Goal: Contribute content: Add original content to the website for others to see

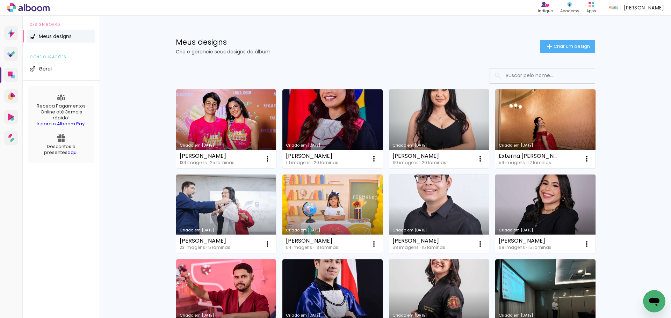
click at [543, 75] on input at bounding box center [552, 75] width 100 height 14
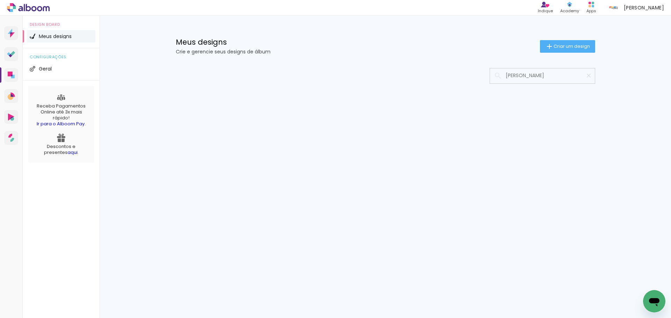
type input "joao"
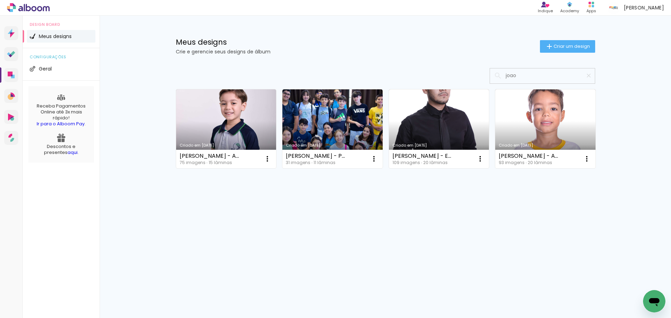
drag, startPoint x: 523, startPoint y: 79, endPoint x: 495, endPoint y: 79, distance: 27.2
click at [495, 79] on div "joao" at bounding box center [542, 75] width 105 height 14
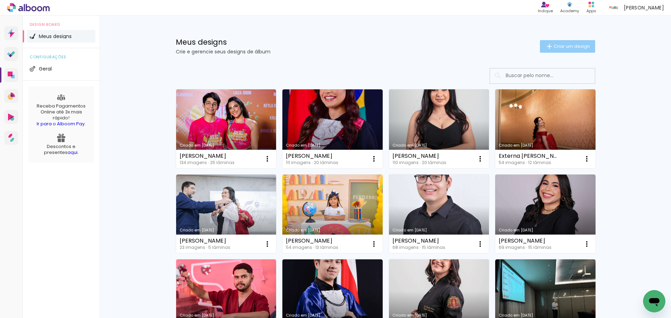
click at [576, 49] on span "Criar um design" at bounding box center [571, 46] width 36 height 5
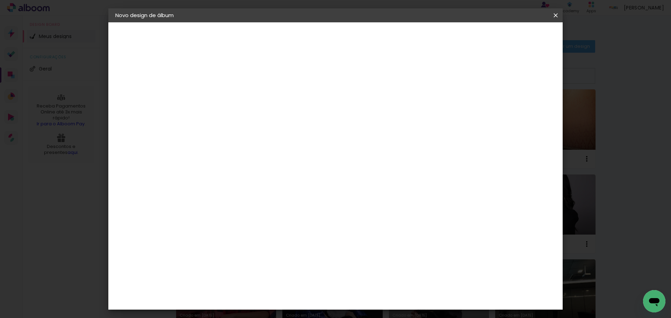
click at [232, 100] on paper-input-container "Título do álbum" at bounding box center [229, 94] width 5 height 18
type input "Paulo Victor Silva de Souza -"
type paper-input "Paulo Victor Silva de Souza -"
type input "[PERSON_NAME] - 30x40"
type paper-input "[PERSON_NAME] - 30x40"
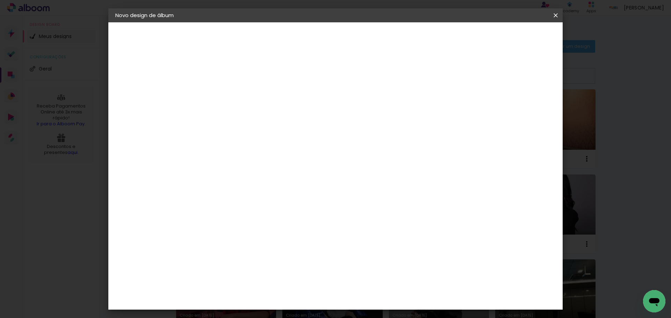
click at [301, 36] on paper-button "Avançar" at bounding box center [284, 37] width 34 height 12
click at [0, 0] on slot "Tamanho Livre" at bounding box center [0, 0] width 0 height 0
click at [360, 42] on paper-button "Avançar" at bounding box center [343, 37] width 34 height 12
click at [216, 195] on input "30" at bounding box center [207, 198] width 18 height 10
type input "30,5"
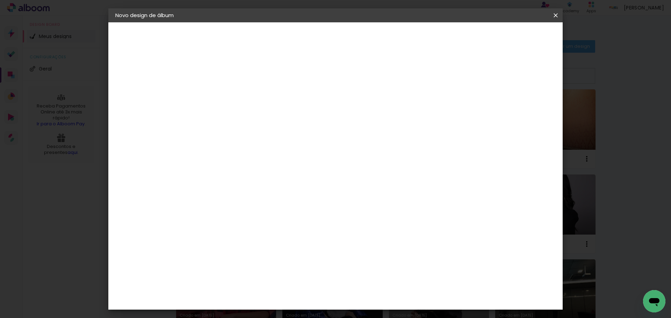
type paper-input "30,5"
drag, startPoint x: 369, startPoint y: 294, endPoint x: 386, endPoint y: 298, distance: 16.9
click at [386, 298] on div "60" at bounding box center [378, 294] width 27 height 10
type input "81"
type paper-input "81"
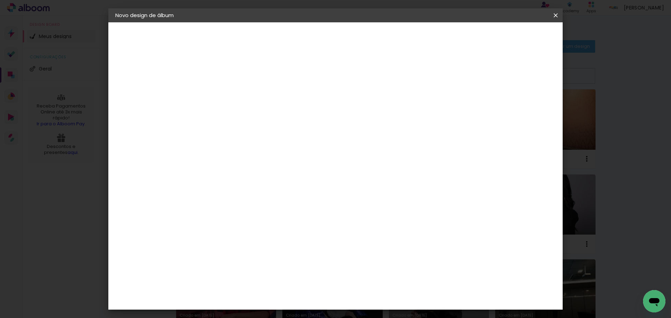
click at [477, 80] on div at bounding box center [474, 80] width 6 height 6
type paper-checkbox "on"
click at [519, 42] on paper-button "Iniciar design" at bounding box center [496, 37] width 46 height 12
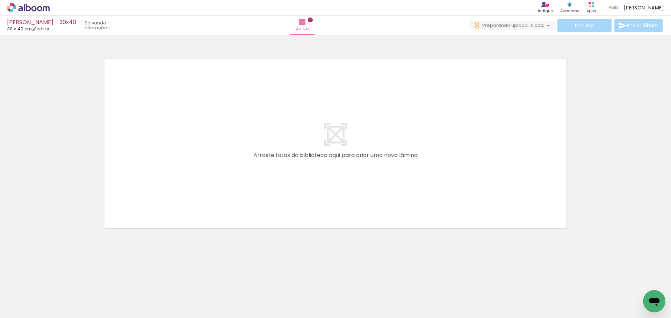
click at [35, 296] on iron-icon at bounding box center [36, 297] width 6 height 6
click at [34, 294] on paper-item "Não utilizadas" at bounding box center [23, 295] width 36 height 6
type input "Não utilizadas"
drag, startPoint x: 65, startPoint y: 297, endPoint x: 228, endPoint y: 180, distance: 200.7
click at [228, 180] on quentale-workspace at bounding box center [335, 159] width 671 height 318
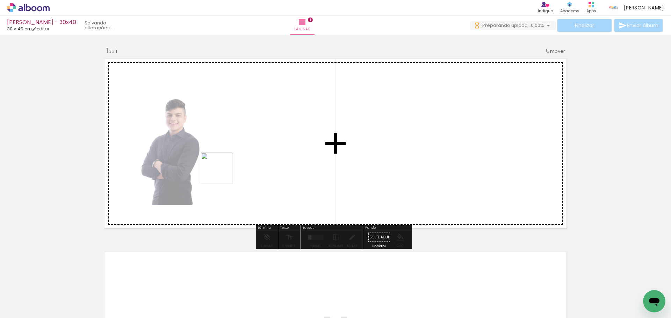
drag, startPoint x: 129, startPoint y: 258, endPoint x: 222, endPoint y: 174, distance: 125.3
click at [222, 174] on quentale-workspace at bounding box center [335, 159] width 671 height 318
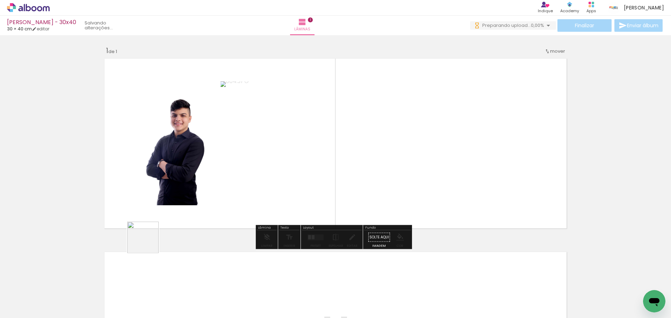
drag, startPoint x: 76, startPoint y: 290, endPoint x: 230, endPoint y: 187, distance: 184.8
click at [241, 182] on quentale-workspace at bounding box center [335, 159] width 671 height 318
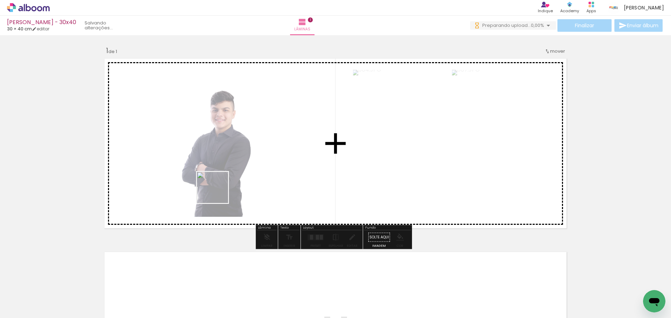
drag, startPoint x: 79, startPoint y: 293, endPoint x: 222, endPoint y: 188, distance: 177.2
click at [222, 188] on quentale-workspace at bounding box center [335, 159] width 671 height 318
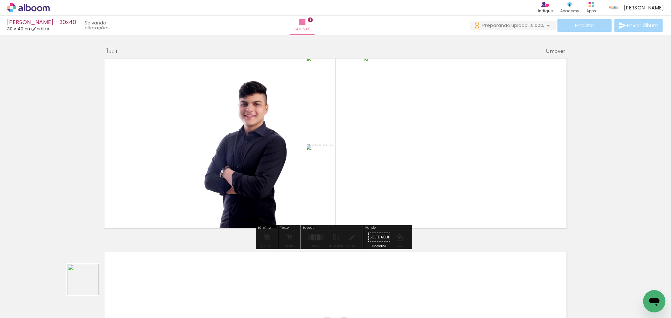
drag, startPoint x: 64, startPoint y: 302, endPoint x: 203, endPoint y: 192, distance: 177.1
click at [197, 196] on quentale-workspace at bounding box center [335, 159] width 671 height 318
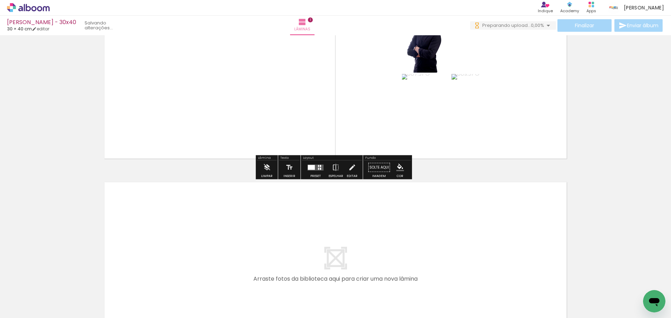
drag, startPoint x: 189, startPoint y: 295, endPoint x: 194, endPoint y: 245, distance: 50.9
click at [194, 245] on quentale-workspace at bounding box center [335, 159] width 671 height 318
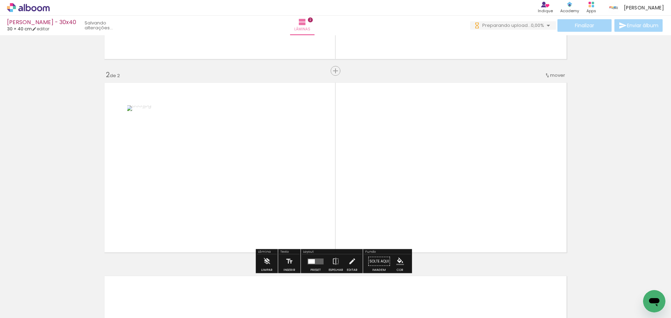
scroll to position [182, 0]
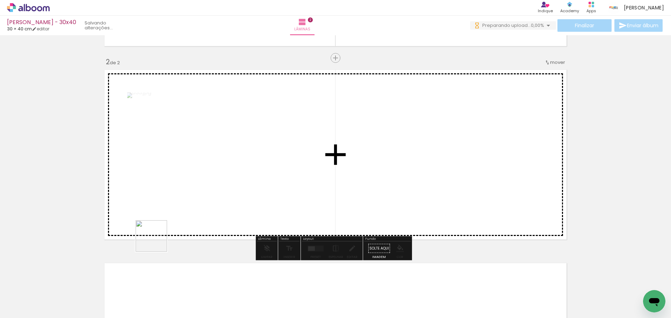
drag, startPoint x: 152, startPoint y: 290, endPoint x: 159, endPoint y: 240, distance: 50.1
click at [158, 241] on quentale-workspace at bounding box center [335, 159] width 671 height 318
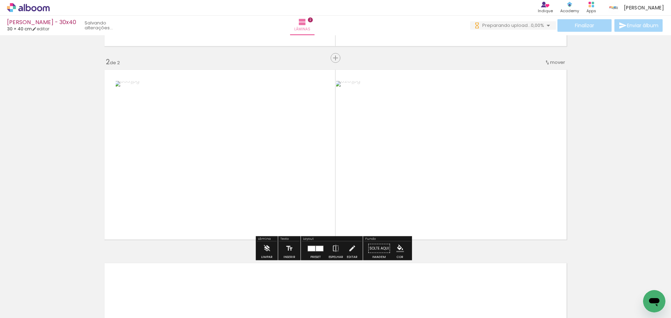
drag, startPoint x: 106, startPoint y: 306, endPoint x: 152, endPoint y: 229, distance: 89.3
click at [152, 229] on quentale-workspace at bounding box center [335, 159] width 671 height 318
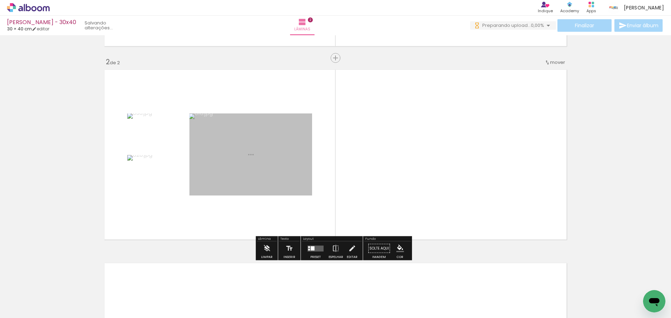
scroll to position [0, 0]
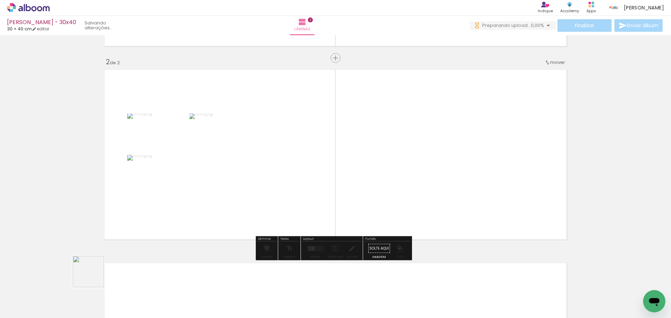
drag, startPoint x: 71, startPoint y: 299, endPoint x: 149, endPoint y: 231, distance: 103.9
click at [146, 233] on quentale-workspace at bounding box center [335, 159] width 671 height 318
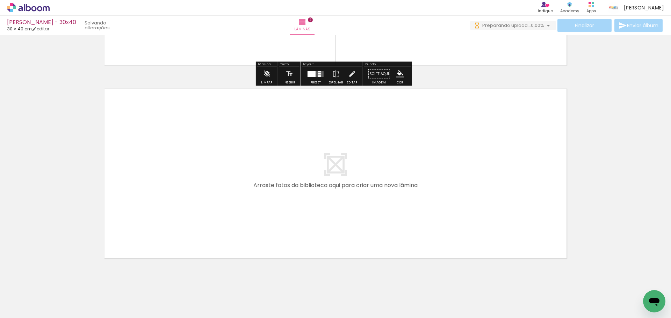
drag, startPoint x: 76, startPoint y: 297, endPoint x: 139, endPoint y: 250, distance: 78.2
click at [139, 250] on quentale-workspace at bounding box center [335, 159] width 671 height 318
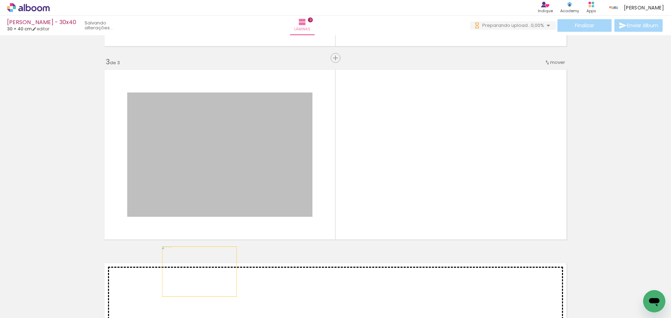
drag, startPoint x: 211, startPoint y: 198, endPoint x: 193, endPoint y: 278, distance: 81.5
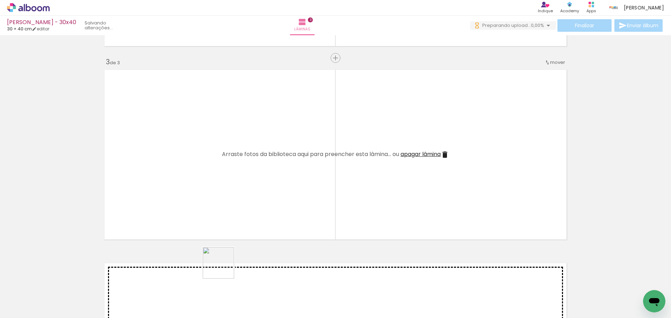
drag, startPoint x: 224, startPoint y: 268, endPoint x: 200, endPoint y: 254, distance: 27.3
click at [216, 232] on quentale-workspace at bounding box center [335, 159] width 671 height 318
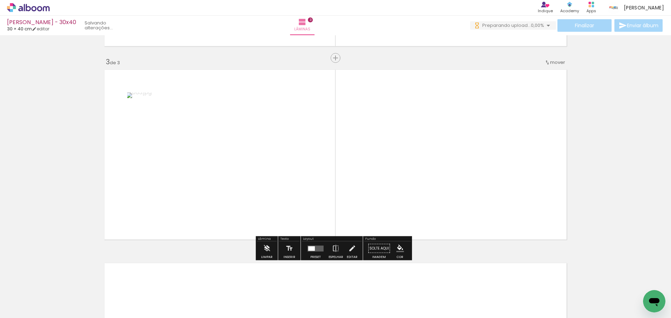
drag, startPoint x: 191, startPoint y: 297, endPoint x: 273, endPoint y: 219, distance: 112.9
click at [270, 222] on quentale-workspace at bounding box center [335, 159] width 671 height 318
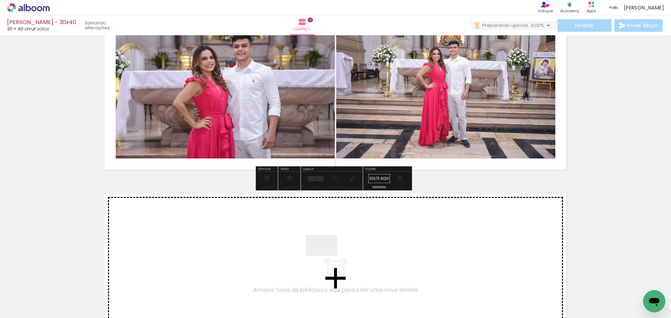
drag, startPoint x: 325, startPoint y: 263, endPoint x: 330, endPoint y: 249, distance: 14.6
click at [330, 249] on quentale-workspace at bounding box center [335, 159] width 671 height 318
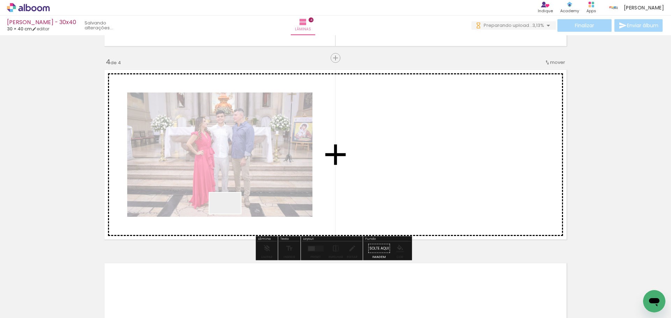
drag, startPoint x: 230, startPoint y: 214, endPoint x: 236, endPoint y: 206, distance: 9.9
click at [235, 207] on quentale-workspace at bounding box center [335, 159] width 671 height 318
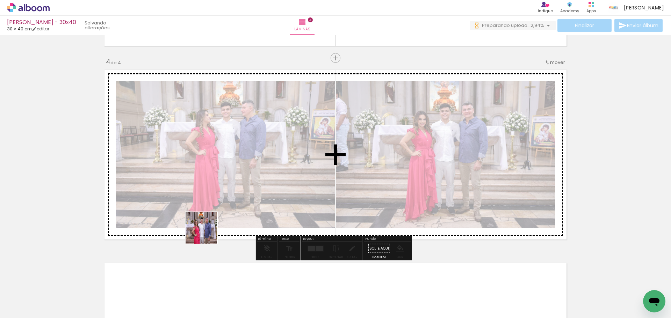
drag, startPoint x: 186, startPoint y: 300, endPoint x: 210, endPoint y: 225, distance: 79.6
click at [210, 225] on quentale-workspace at bounding box center [335, 159] width 671 height 318
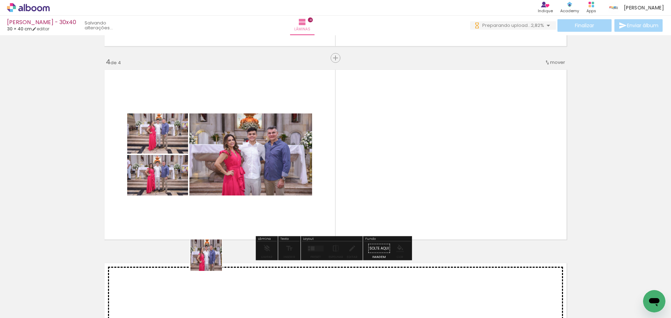
drag, startPoint x: 211, startPoint y: 261, endPoint x: 240, endPoint y: 207, distance: 60.8
click at [238, 209] on quentale-workspace at bounding box center [335, 159] width 671 height 318
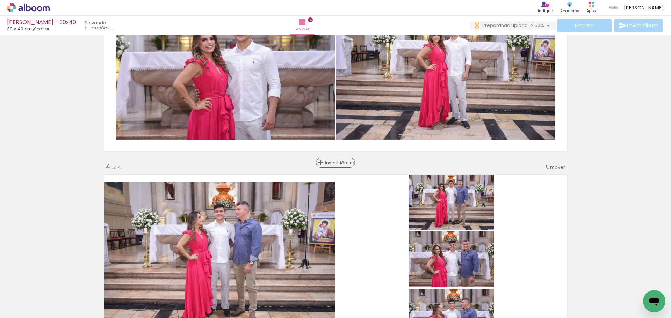
click at [332, 161] on span "Inserir lâmina" at bounding box center [338, 163] width 27 height 5
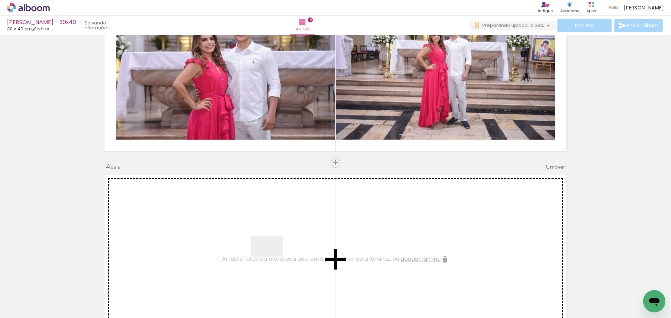
drag, startPoint x: 272, startPoint y: 257, endPoint x: 275, endPoint y: 242, distance: 15.3
click at [275, 242] on quentale-workspace at bounding box center [335, 159] width 671 height 318
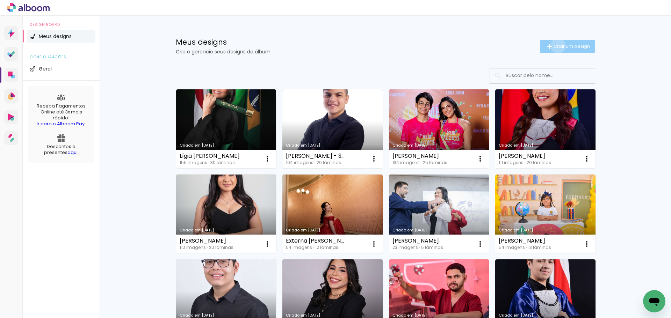
click at [554, 46] on span "Criar um design" at bounding box center [571, 46] width 36 height 5
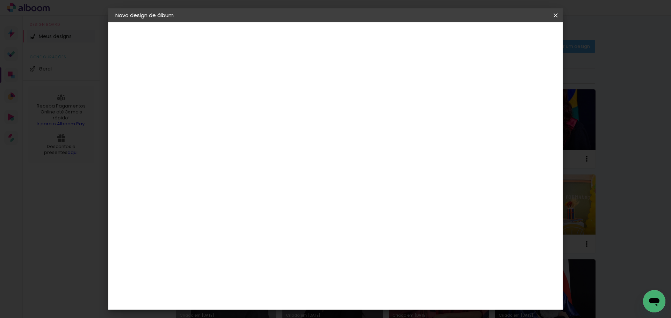
click at [229, 93] on input at bounding box center [229, 93] width 0 height 11
type input "[PERSON_NAME] - 20x30"
type paper-input "[PERSON_NAME] - 20x30"
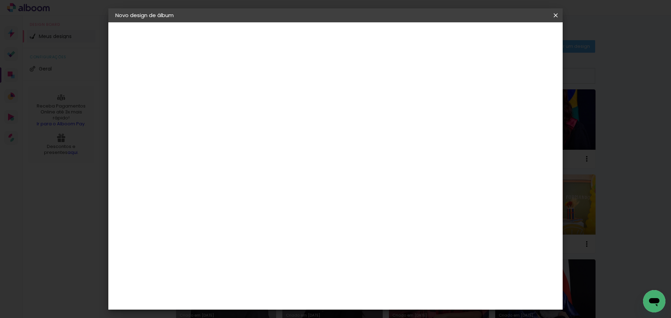
click at [0, 0] on slot "Avançar" at bounding box center [0, 0] width 0 height 0
click at [0, 0] on slot "Tamanho Livre" at bounding box center [0, 0] width 0 height 0
click at [0, 0] on slot "Avançar" at bounding box center [0, 0] width 0 height 0
click at [216, 198] on input "30" at bounding box center [207, 198] width 18 height 10
type input "30,5"
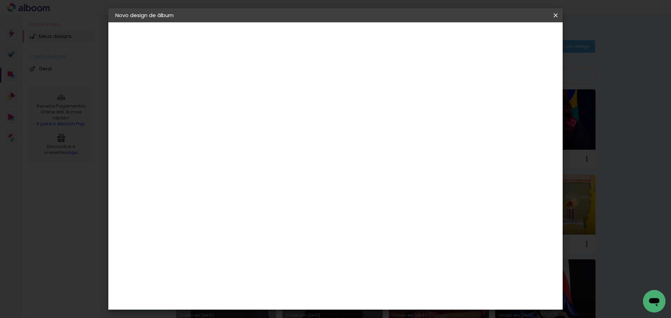
type paper-input "30,5"
drag, startPoint x: 370, startPoint y: 294, endPoint x: 394, endPoint y: 298, distance: 24.8
click at [394, 298] on div "cm" at bounding box center [378, 294] width 274 height 24
type input "40,6"
type paper-input "40,6"
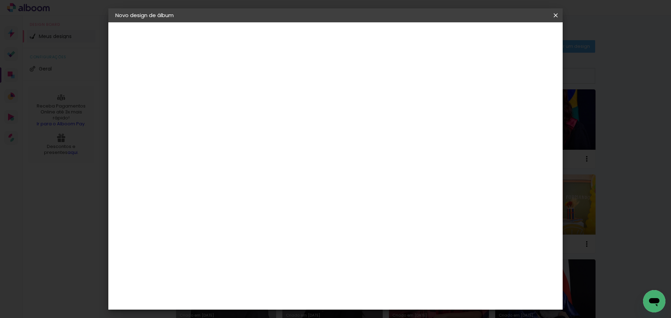
click at [477, 79] on div at bounding box center [474, 80] width 6 height 6
type paper-checkbox "on"
click at [511, 37] on paper-button "Iniciar design" at bounding box center [496, 37] width 46 height 12
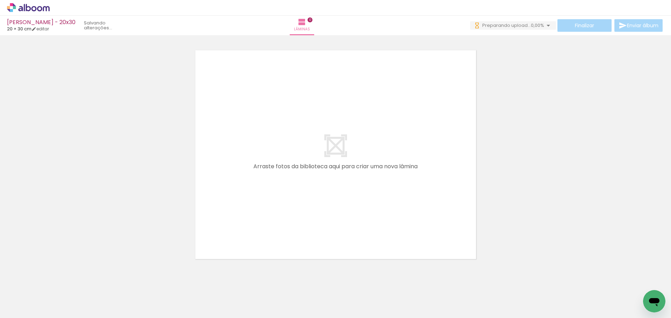
click at [32, 298] on input "Todas as fotos" at bounding box center [19, 297] width 27 height 6
click at [0, 0] on slot "Não utilizadas" at bounding box center [0, 0] width 0 height 0
type input "Não utilizadas"
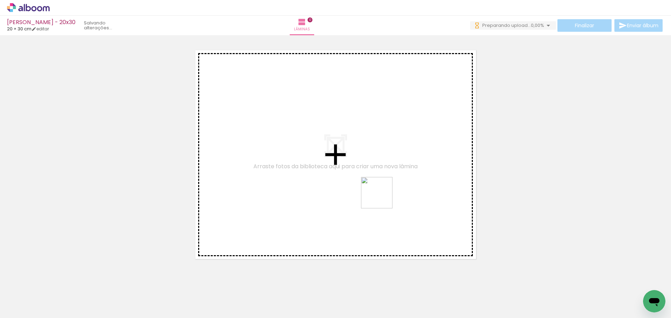
drag, startPoint x: 506, startPoint y: 303, endPoint x: 363, endPoint y: 186, distance: 184.9
click at [363, 186] on quentale-workspace at bounding box center [335, 159] width 671 height 318
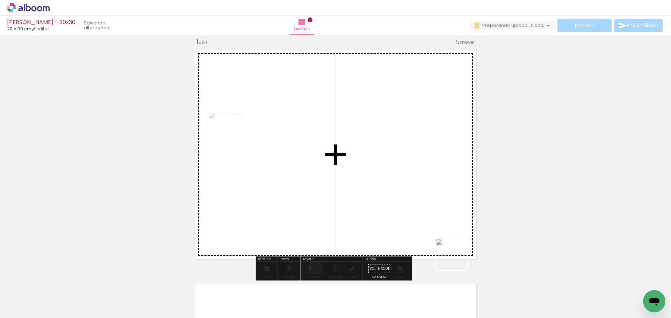
drag, startPoint x: 502, startPoint y: 297, endPoint x: 414, endPoint y: 214, distance: 121.1
click at [414, 214] on quentale-workspace at bounding box center [335, 159] width 671 height 318
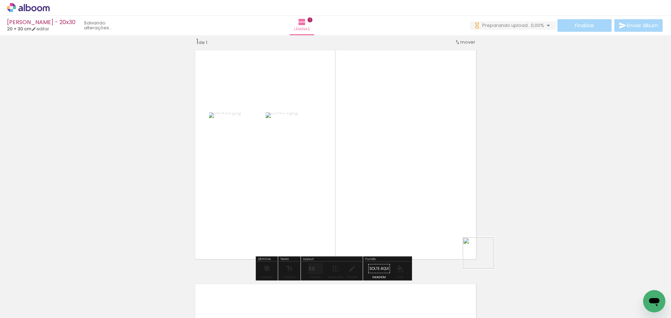
drag, startPoint x: 505, startPoint y: 294, endPoint x: 457, endPoint y: 205, distance: 100.8
click at [451, 207] on quentale-workspace at bounding box center [335, 159] width 671 height 318
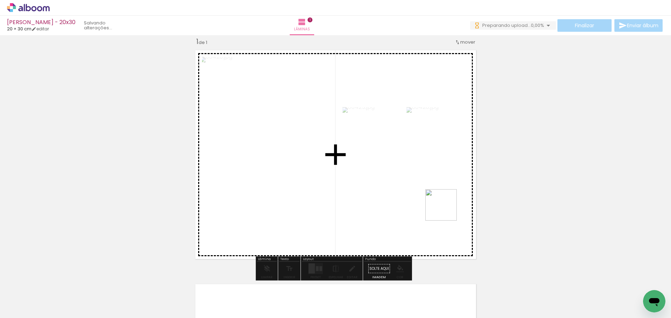
drag, startPoint x: 503, startPoint y: 299, endPoint x: 443, endPoint y: 206, distance: 110.3
click at [443, 206] on quentale-workspace at bounding box center [335, 159] width 671 height 318
drag, startPoint x: 501, startPoint y: 294, endPoint x: 441, endPoint y: 215, distance: 99.5
click at [434, 216] on quentale-workspace at bounding box center [335, 159] width 671 height 318
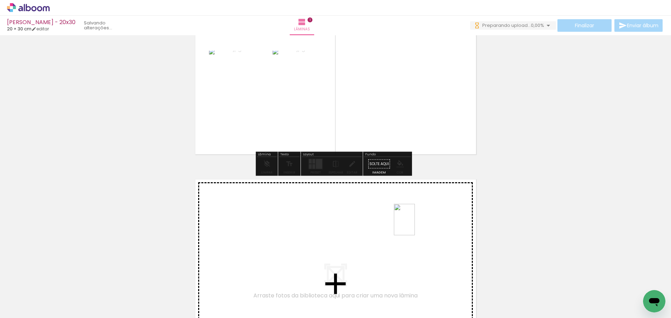
drag, startPoint x: 512, startPoint y: 297, endPoint x: 405, endPoint y: 221, distance: 132.0
click at [405, 221] on quentale-workspace at bounding box center [335, 159] width 671 height 318
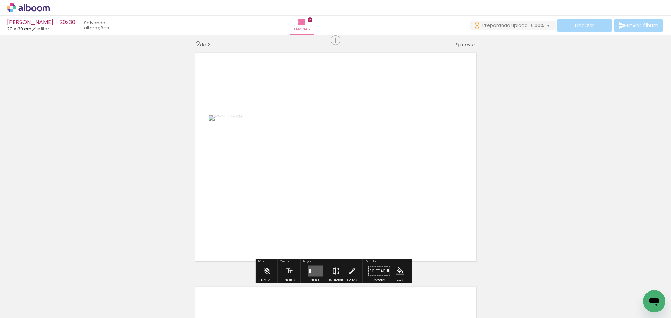
scroll to position [243, 0]
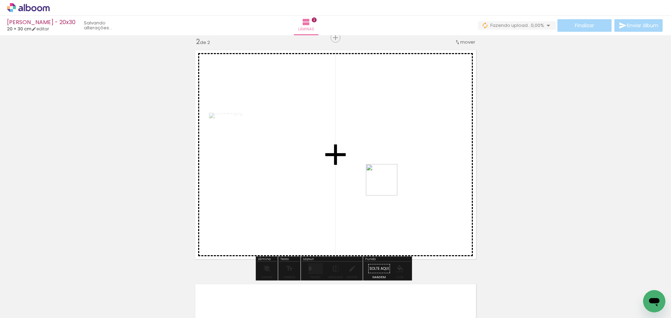
drag, startPoint x: 499, startPoint y: 296, endPoint x: 387, endPoint y: 185, distance: 157.8
click at [387, 185] on quentale-workspace at bounding box center [335, 159] width 671 height 318
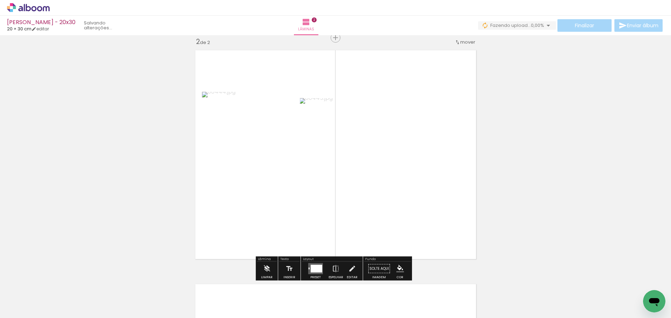
scroll to position [0, 0]
drag, startPoint x: 501, startPoint y: 301, endPoint x: 403, endPoint y: 215, distance: 130.0
click at [403, 216] on quentale-workspace at bounding box center [335, 159] width 671 height 318
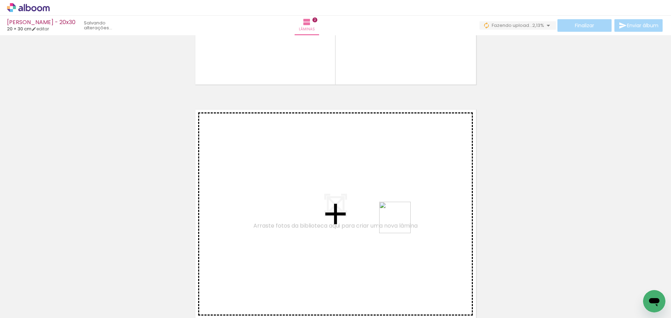
drag, startPoint x: 505, startPoint y: 292, endPoint x: 399, endPoint y: 222, distance: 127.5
click at [399, 222] on quentale-workspace at bounding box center [335, 159] width 671 height 318
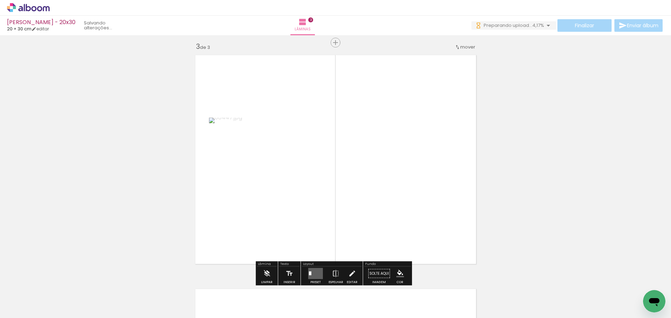
scroll to position [477, 0]
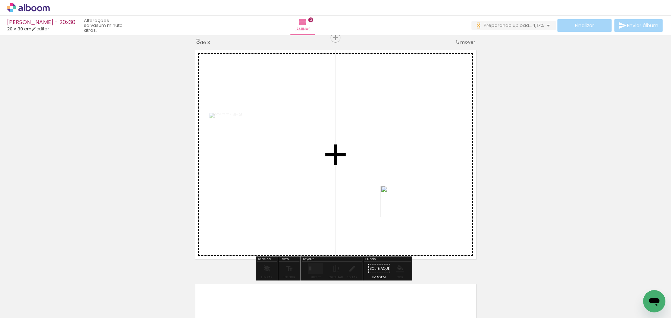
drag, startPoint x: 504, startPoint y: 297, endPoint x: 401, endPoint y: 207, distance: 136.1
click at [401, 207] on quentale-workspace at bounding box center [335, 159] width 671 height 318
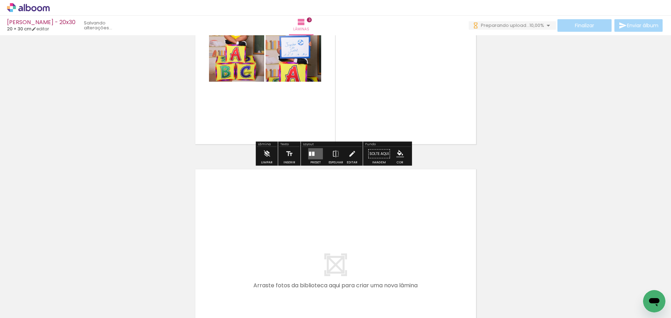
scroll to position [617, 0]
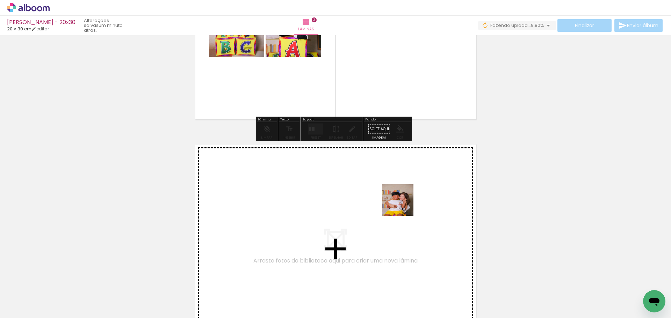
drag, startPoint x: 495, startPoint y: 301, endPoint x: 402, endPoint y: 205, distance: 133.4
click at [402, 205] on quentale-workspace at bounding box center [335, 159] width 671 height 318
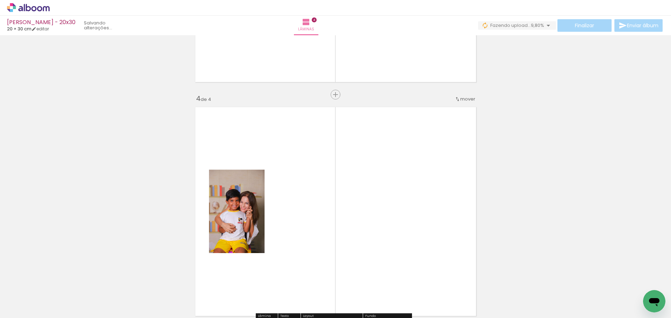
scroll to position [711, 0]
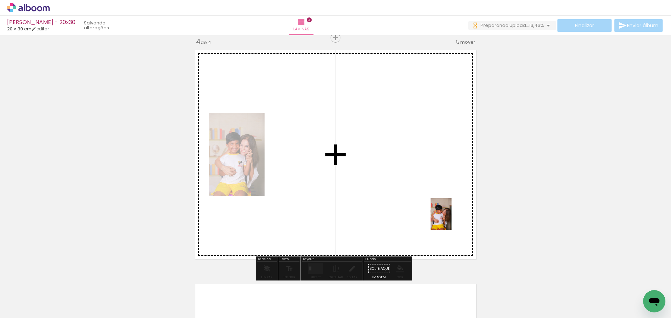
drag, startPoint x: 500, startPoint y: 302, endPoint x: 451, endPoint y: 219, distance: 95.8
click at [451, 219] on quentale-workspace at bounding box center [335, 159] width 671 height 318
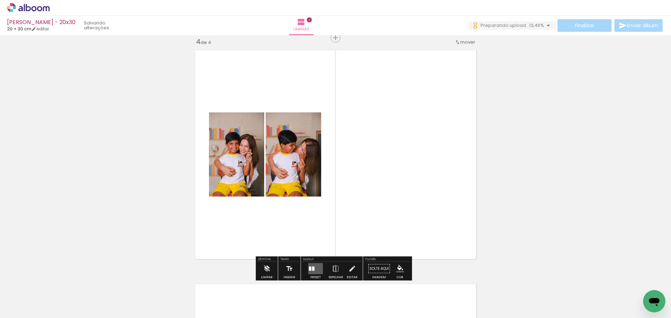
scroll to position [0, 0]
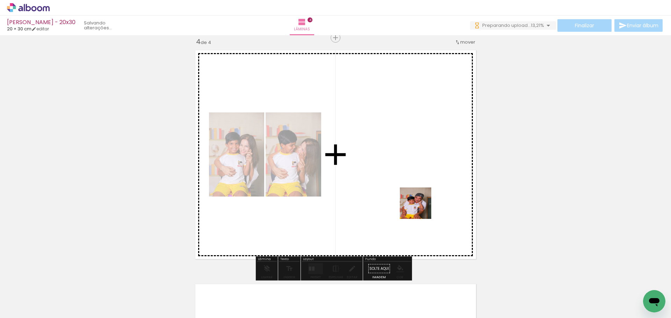
drag, startPoint x: 481, startPoint y: 274, endPoint x: 415, endPoint y: 199, distance: 99.7
click at [415, 199] on quentale-workspace at bounding box center [335, 159] width 671 height 318
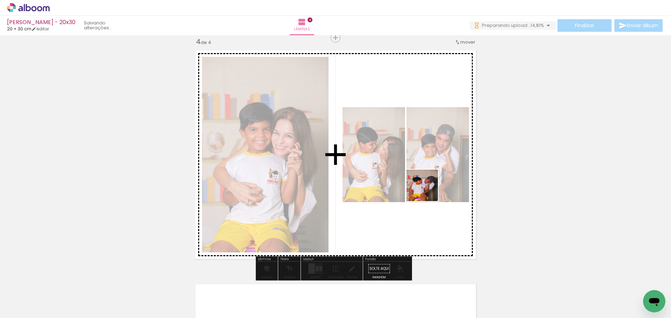
drag, startPoint x: 502, startPoint y: 300, endPoint x: 426, endPoint y: 189, distance: 134.5
click at [426, 189] on quentale-workspace at bounding box center [335, 159] width 671 height 318
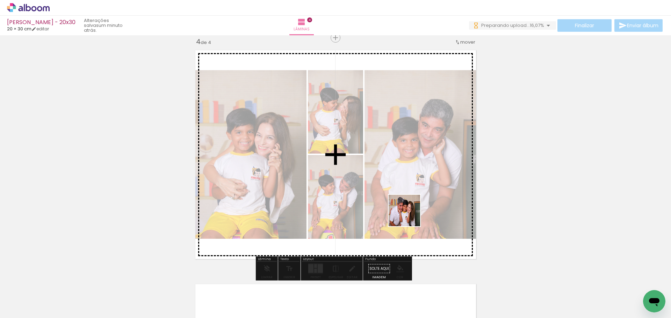
drag, startPoint x: 577, startPoint y: 300, endPoint x: 432, endPoint y: 243, distance: 155.7
click at [406, 210] on quentale-workspace at bounding box center [335, 159] width 671 height 318
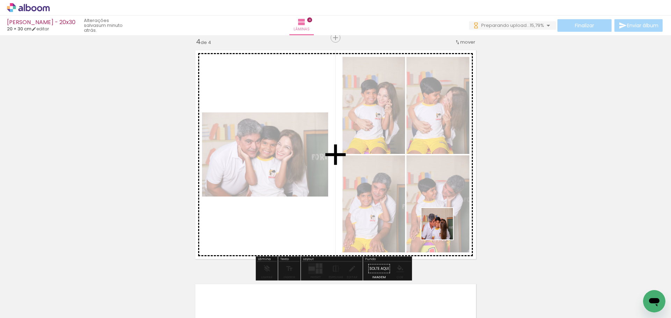
drag, startPoint x: 526, startPoint y: 281, endPoint x: 378, endPoint y: 204, distance: 166.8
click at [378, 204] on quentale-workspace at bounding box center [335, 159] width 671 height 318
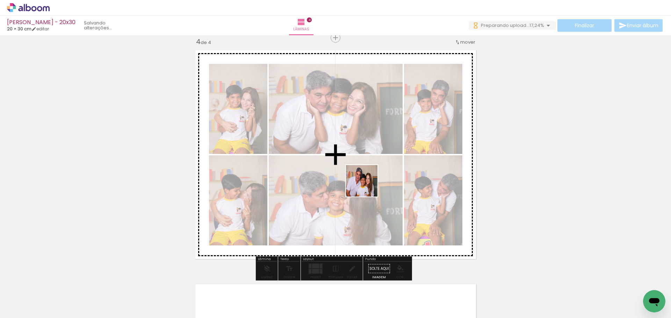
drag, startPoint x: 495, startPoint y: 294, endPoint x: 367, endPoint y: 186, distance: 168.1
click at [367, 186] on quentale-workspace at bounding box center [335, 159] width 671 height 318
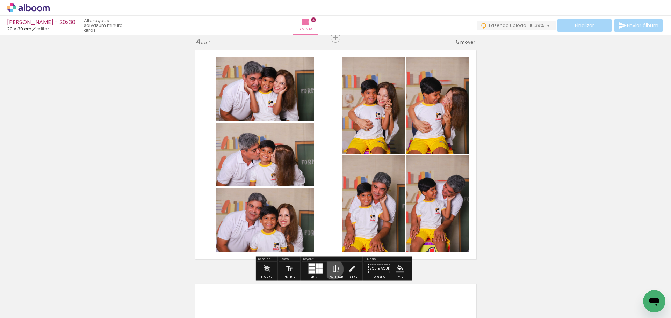
click at [332, 269] on iron-icon at bounding box center [336, 269] width 8 height 14
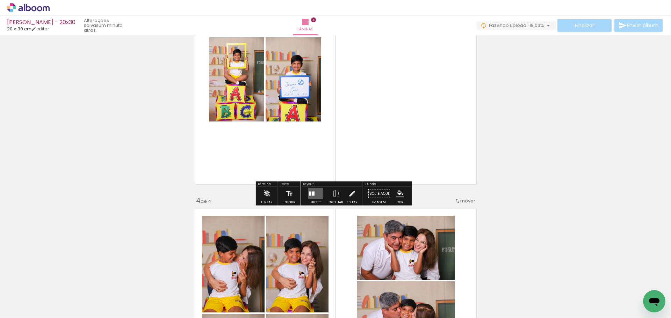
scroll to position [537, 0]
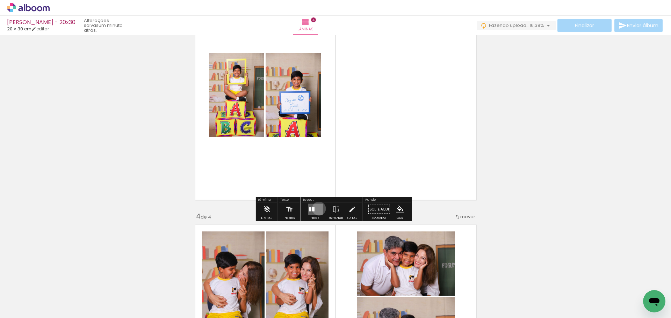
click at [317, 209] on quentale-layouter at bounding box center [315, 209] width 15 height 11
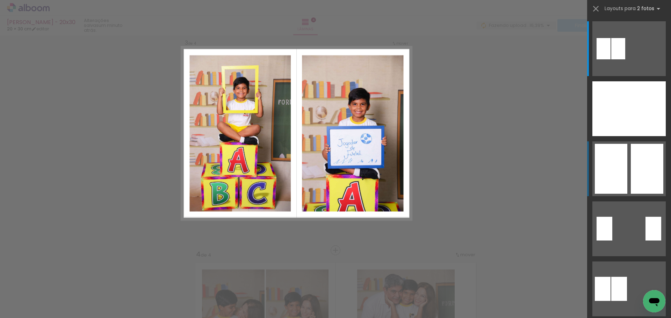
click at [607, 169] on div at bounding box center [610, 169] width 32 height 50
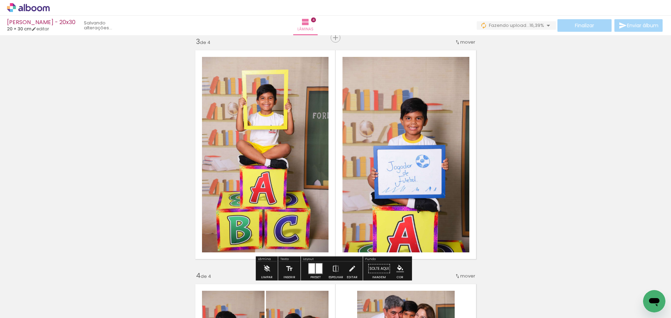
scroll to position [477, 0]
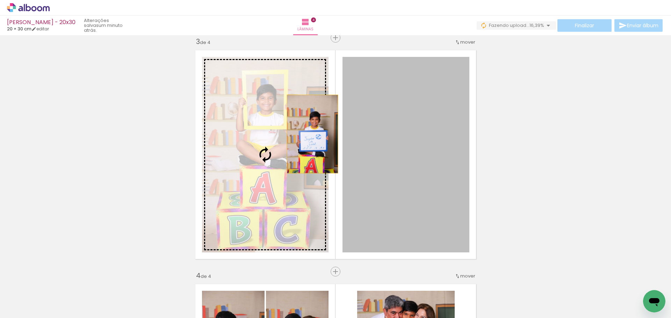
drag, startPoint x: 407, startPoint y: 151, endPoint x: 265, endPoint y: 134, distance: 142.8
click at [0, 0] on slot at bounding box center [0, 0] width 0 height 0
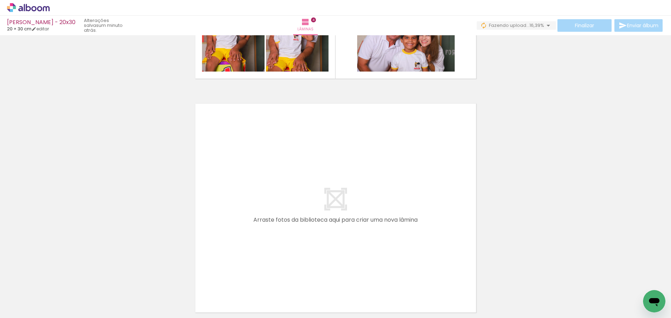
scroll to position [896, 0]
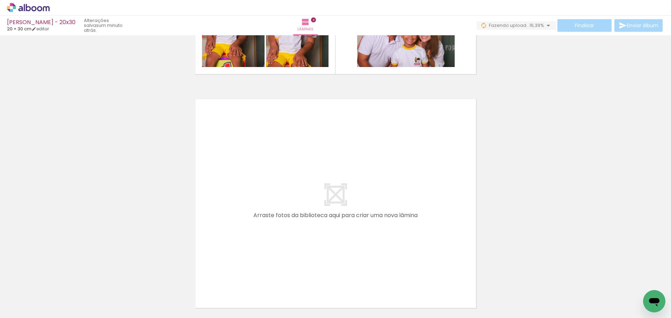
drag, startPoint x: 493, startPoint y: 297, endPoint x: 359, endPoint y: 197, distance: 166.7
click at [359, 197] on quentale-workspace at bounding box center [335, 159] width 671 height 318
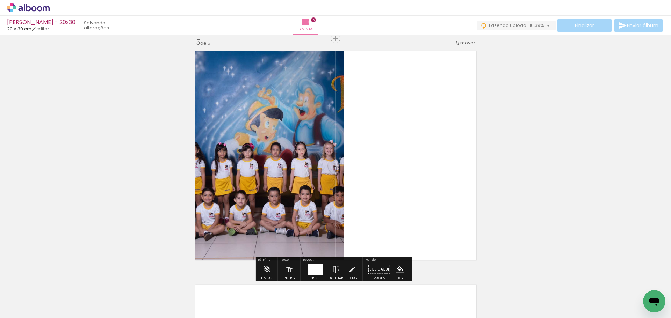
scroll to position [945, 0]
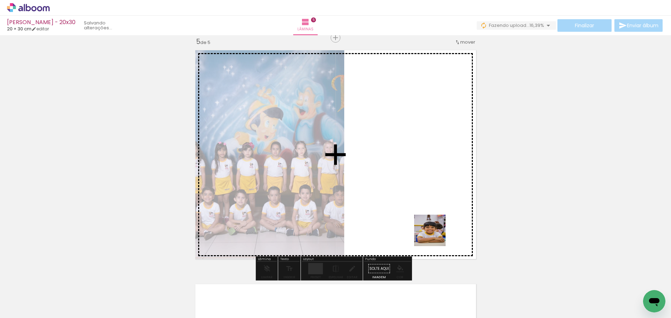
drag, startPoint x: 502, startPoint y: 299, endPoint x: 411, endPoint y: 210, distance: 127.0
click at [410, 211] on quentale-workspace at bounding box center [335, 159] width 671 height 318
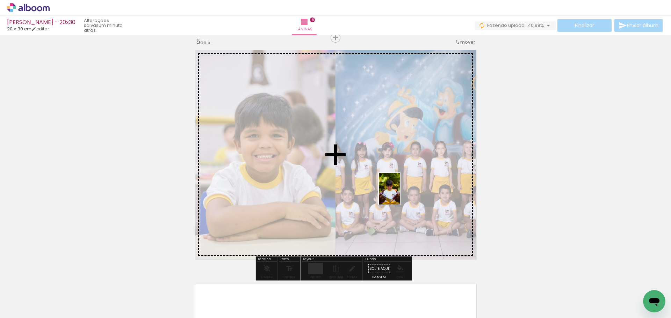
drag, startPoint x: 498, startPoint y: 300, endPoint x: 400, endPoint y: 194, distance: 144.8
click at [400, 194] on quentale-workspace at bounding box center [335, 159] width 671 height 318
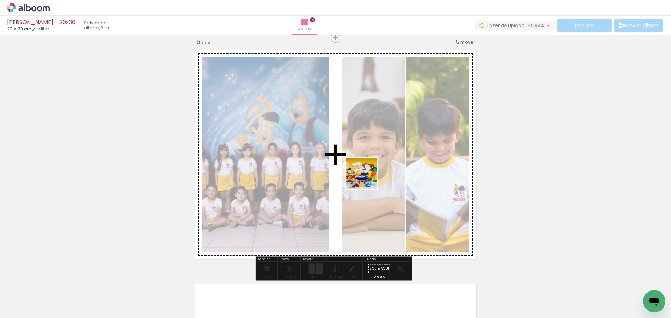
drag, startPoint x: 500, startPoint y: 299, endPoint x: 366, endPoint y: 179, distance: 179.3
click at [366, 179] on quentale-workspace at bounding box center [335, 159] width 671 height 318
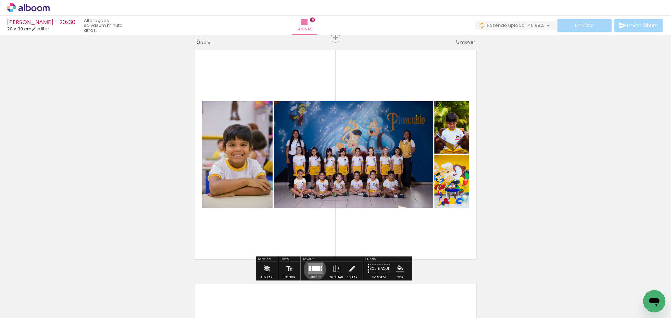
click at [313, 269] on div at bounding box center [316, 268] width 8 height 5
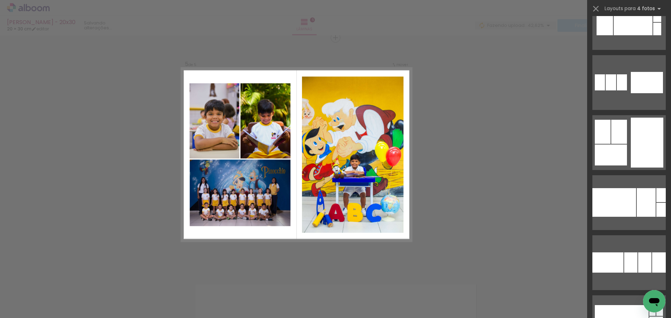
scroll to position [2550, 0]
click at [643, 134] on div at bounding box center [646, 142] width 32 height 50
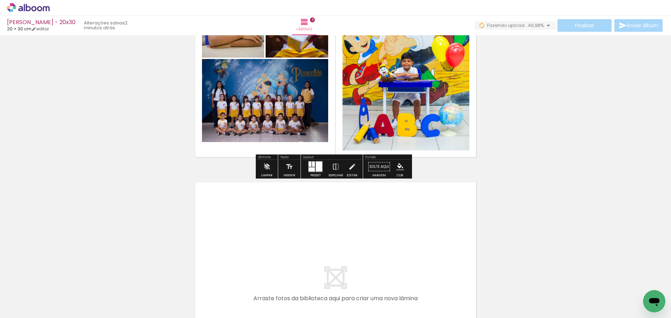
scroll to position [1050, 0]
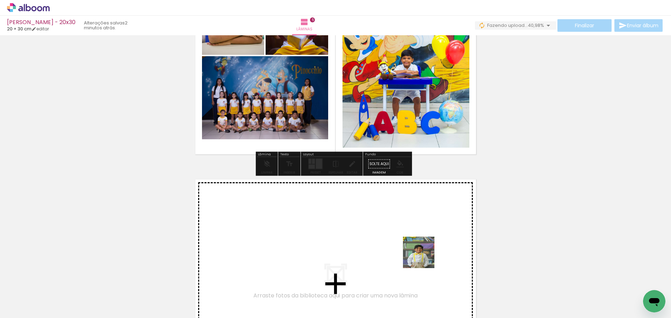
drag, startPoint x: 502, startPoint y: 298, endPoint x: 400, endPoint y: 251, distance: 112.6
click at [400, 251] on quentale-workspace at bounding box center [335, 159] width 671 height 318
